Goal: Task Accomplishment & Management: Manage account settings

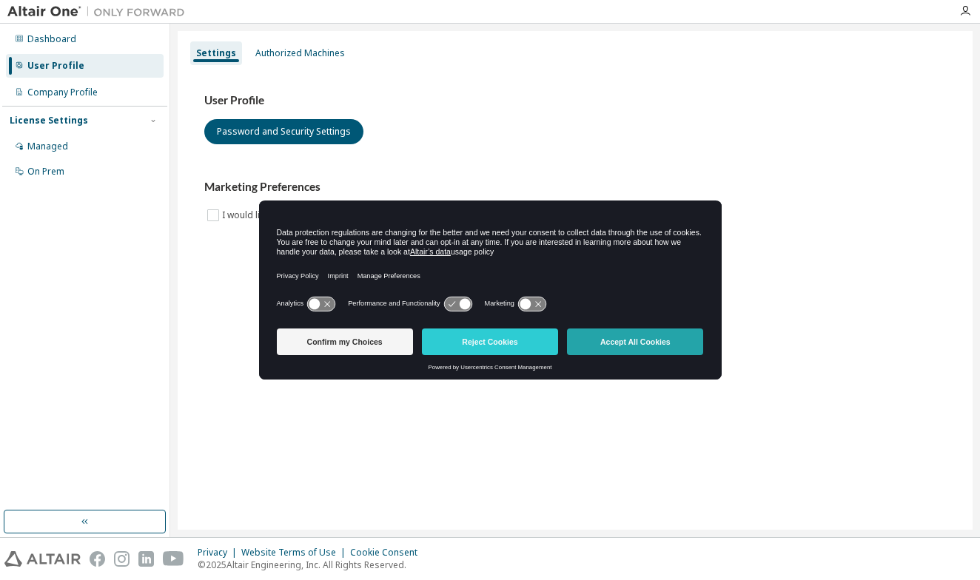
click at [610, 352] on button "Accept All Cookies" at bounding box center [635, 342] width 136 height 27
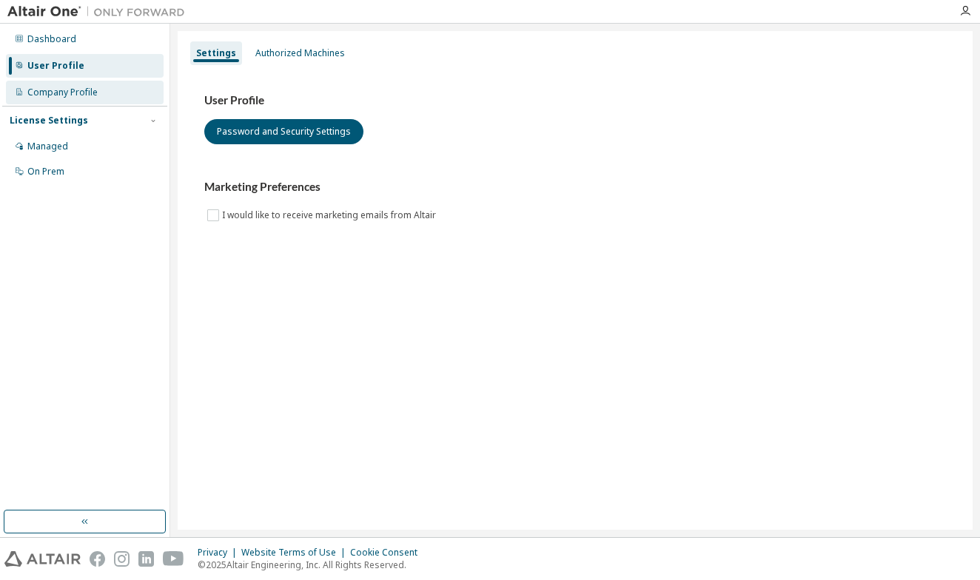
click at [90, 98] on div "Company Profile" at bounding box center [85, 93] width 158 height 24
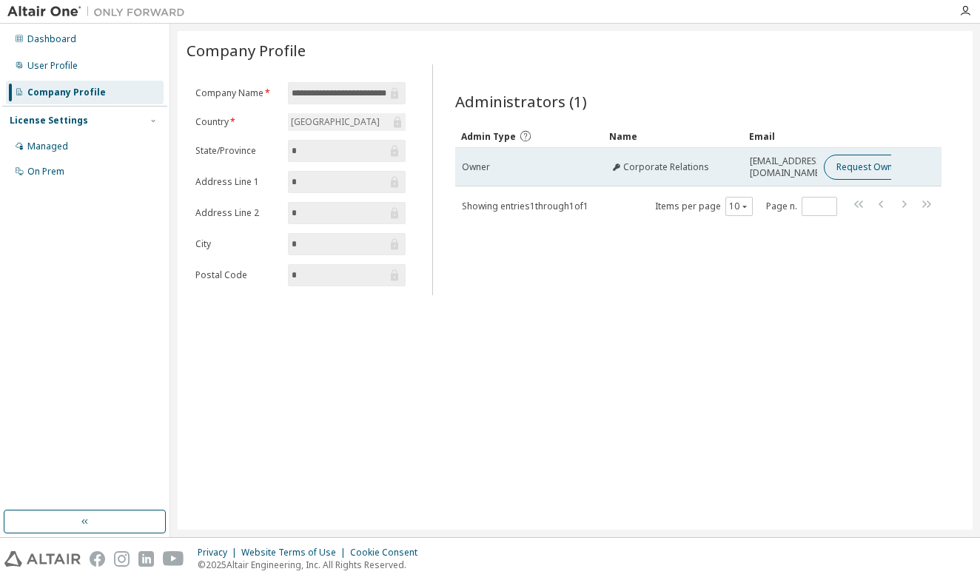
click at [854, 162] on button "Request Owner Change" at bounding box center [886, 167] width 125 height 25
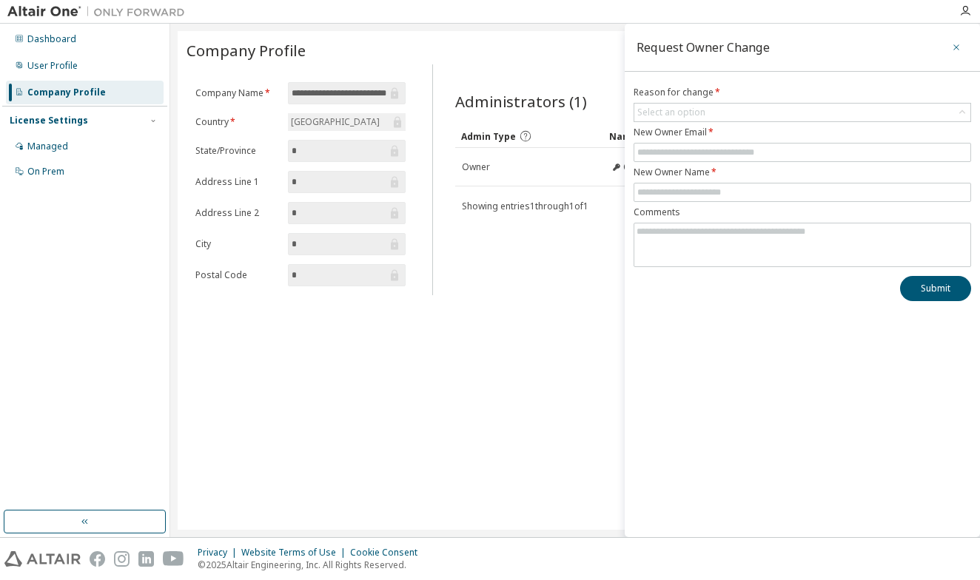
click at [954, 44] on icon "button" at bounding box center [956, 47] width 10 height 12
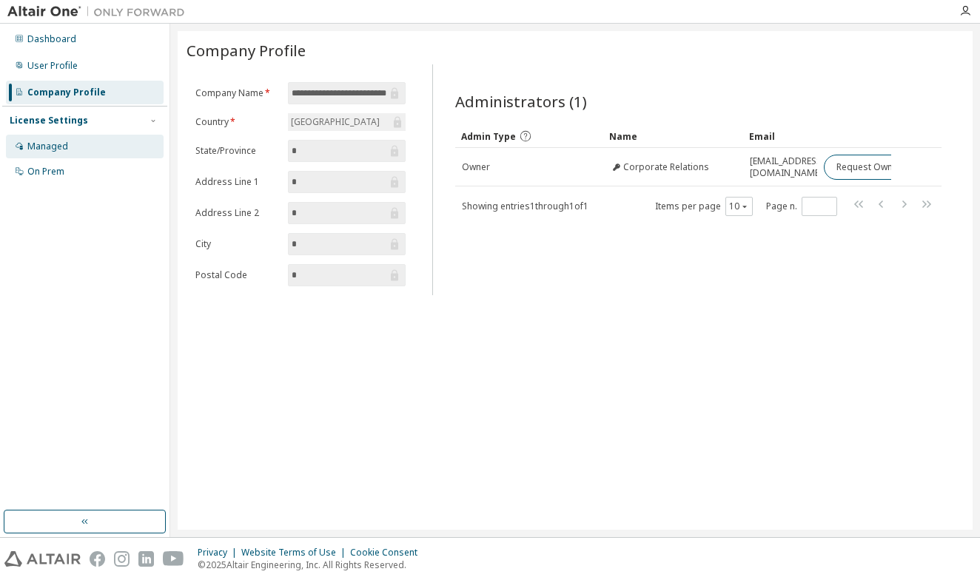
scroll to position [0, 25]
click at [88, 122] on div "License Settings" at bounding box center [85, 120] width 150 height 13
click at [84, 112] on div "License Settings Managed On Prem" at bounding box center [84, 120] width 165 height 29
click at [84, 119] on div "License Settings" at bounding box center [85, 120] width 150 height 13
click at [65, 10] on img at bounding box center [99, 11] width 185 height 15
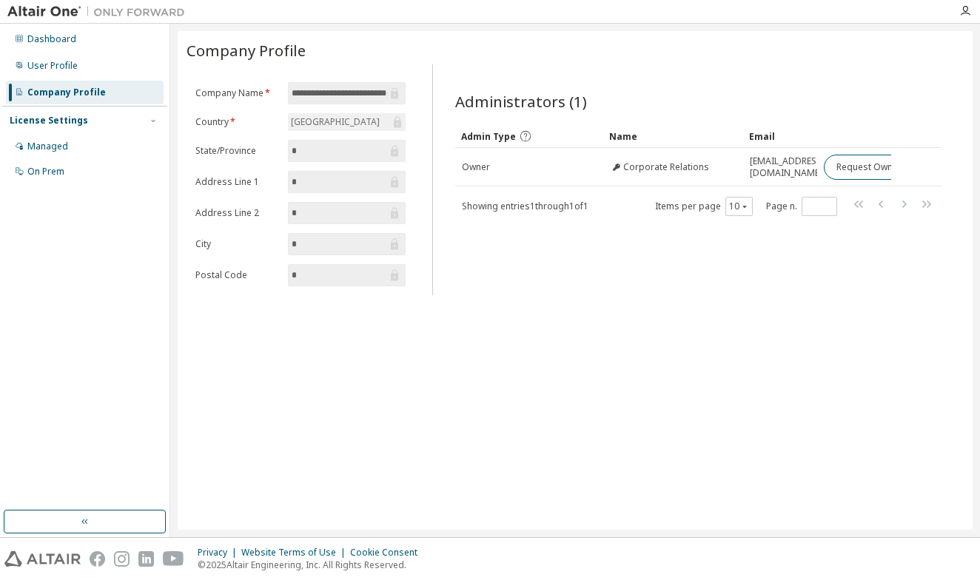
click at [120, 9] on img at bounding box center [99, 11] width 185 height 15
click at [964, 8] on icon "button" at bounding box center [965, 11] width 12 height 12
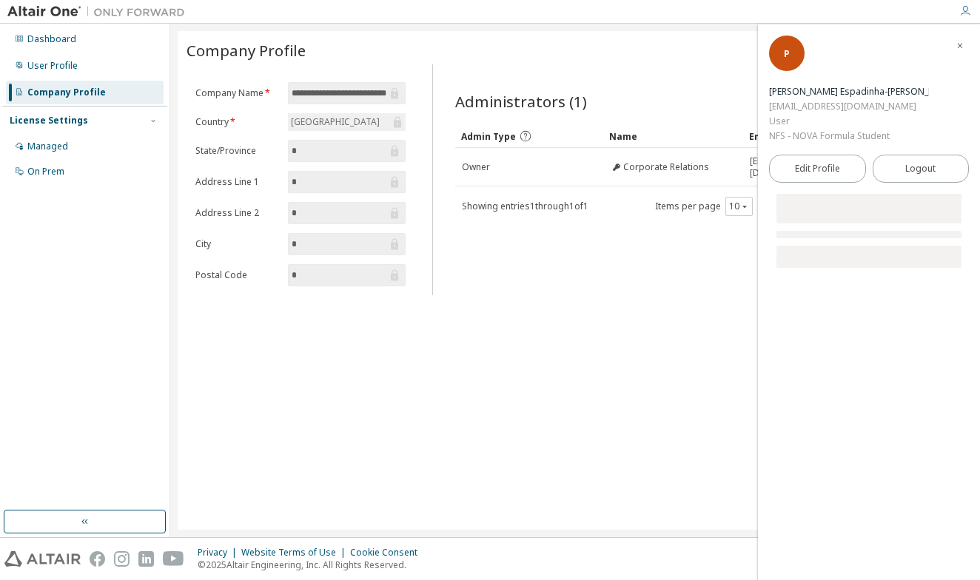
scroll to position [0, 18]
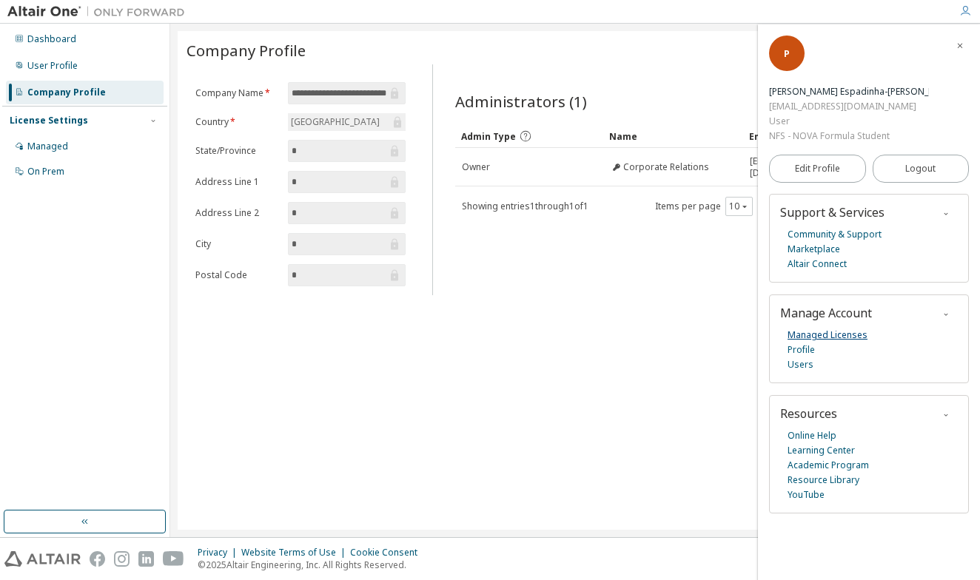
click at [832, 328] on link "Managed Licenses" at bounding box center [828, 335] width 80 height 15
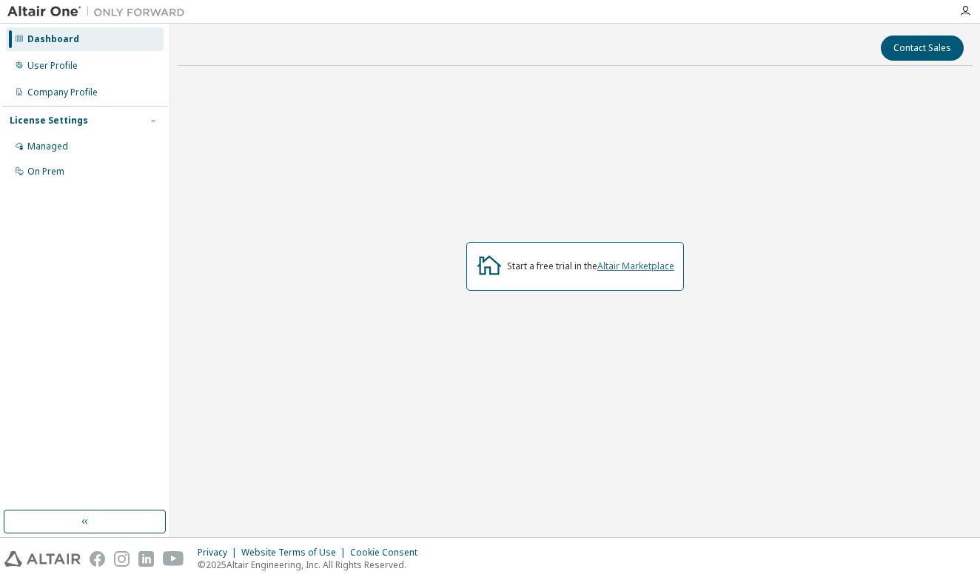
click at [642, 269] on link "Altair Marketplace" at bounding box center [635, 266] width 77 height 13
